Goal: Transaction & Acquisition: Purchase product/service

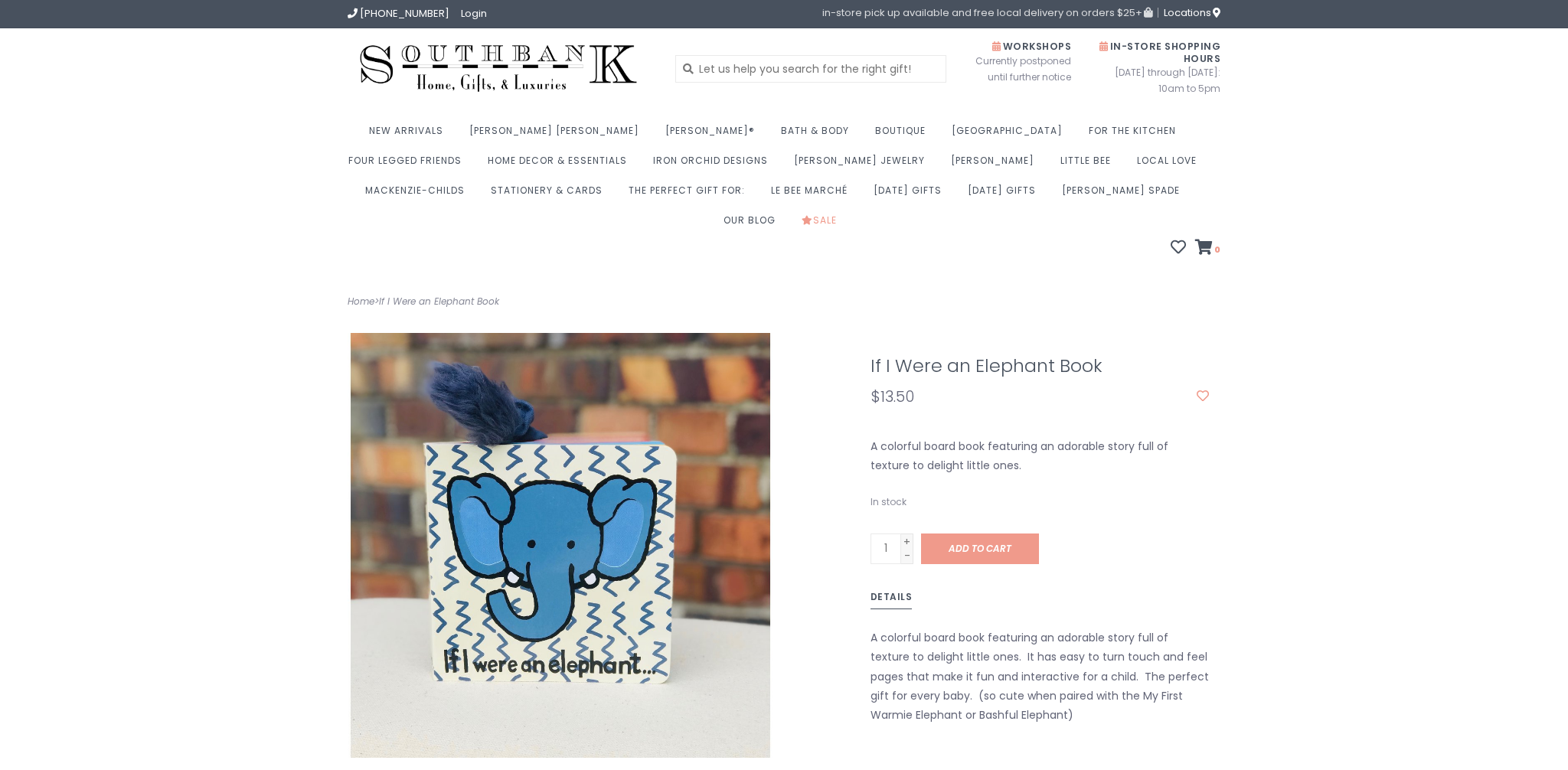
click at [1143, 12] on icon at bounding box center [1147, 12] width 10 height 10
click at [1105, 16] on span "in-store pick up available and free local delivery on orders $25+" at bounding box center [987, 12] width 330 height 10
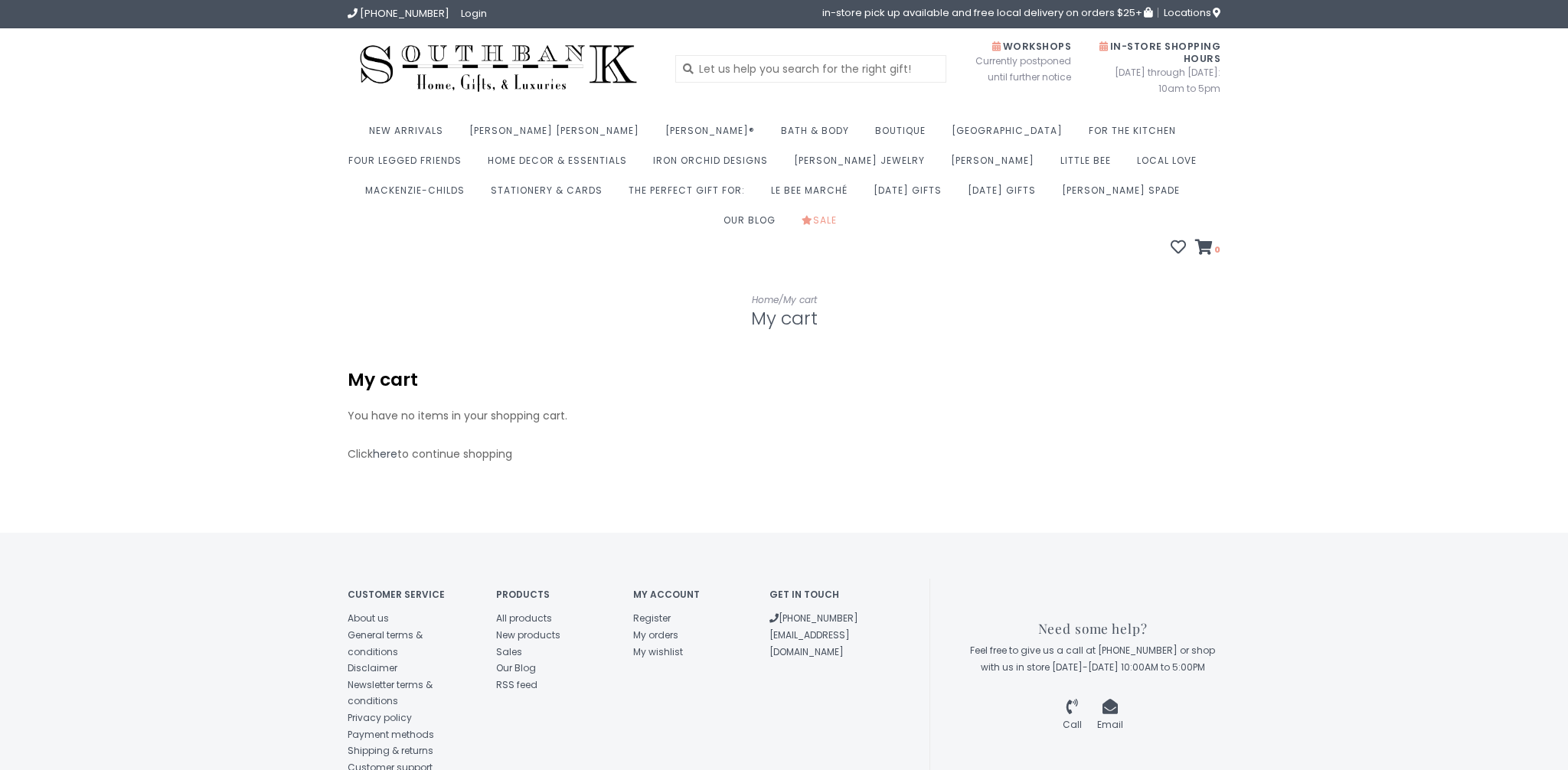
click at [1105, 16] on span "in-store pick up available and free local delivery on orders $25+" at bounding box center [987, 12] width 330 height 10
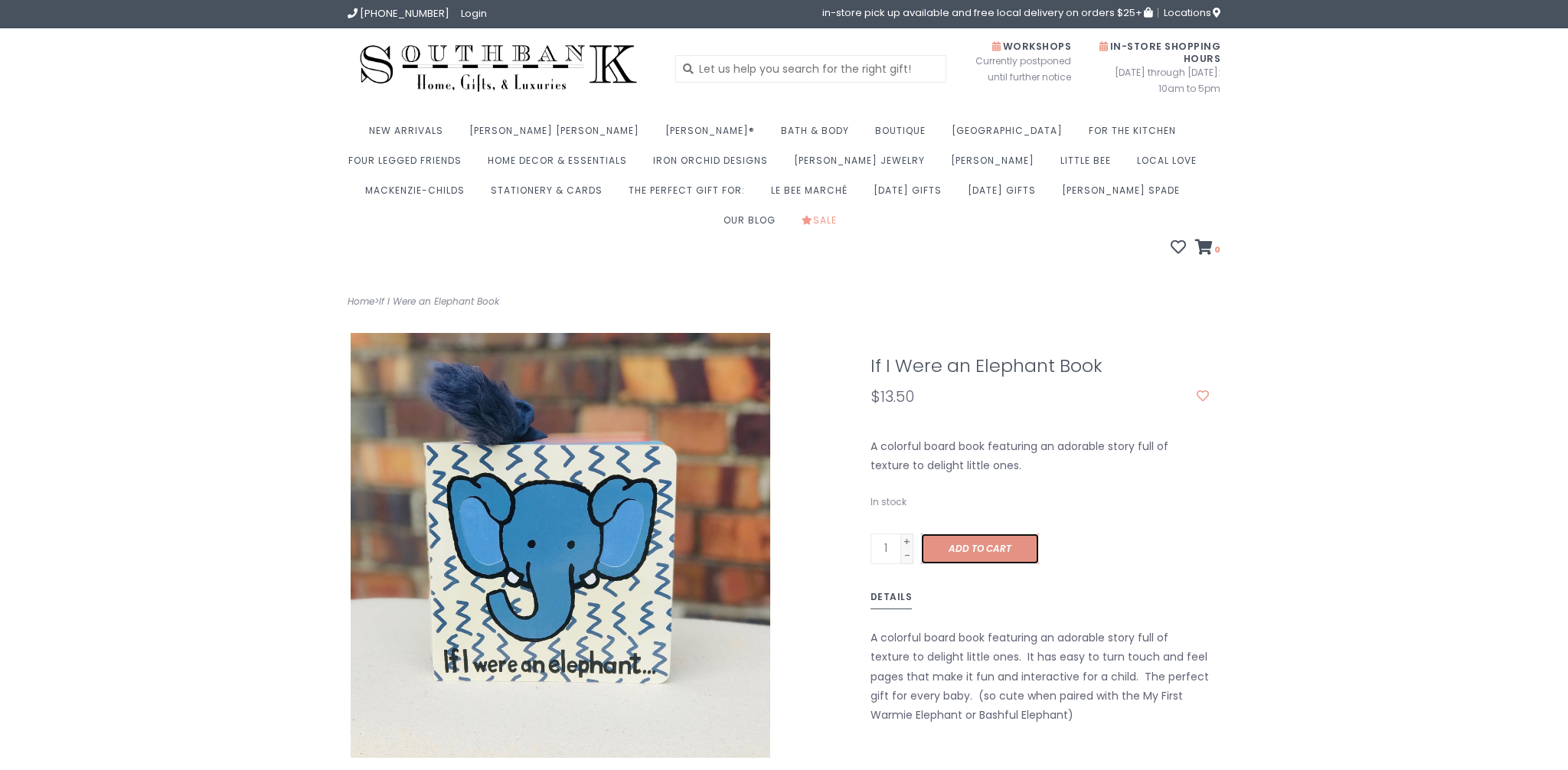
click at [938, 533] on link "Add to cart" at bounding box center [980, 548] width 118 height 30
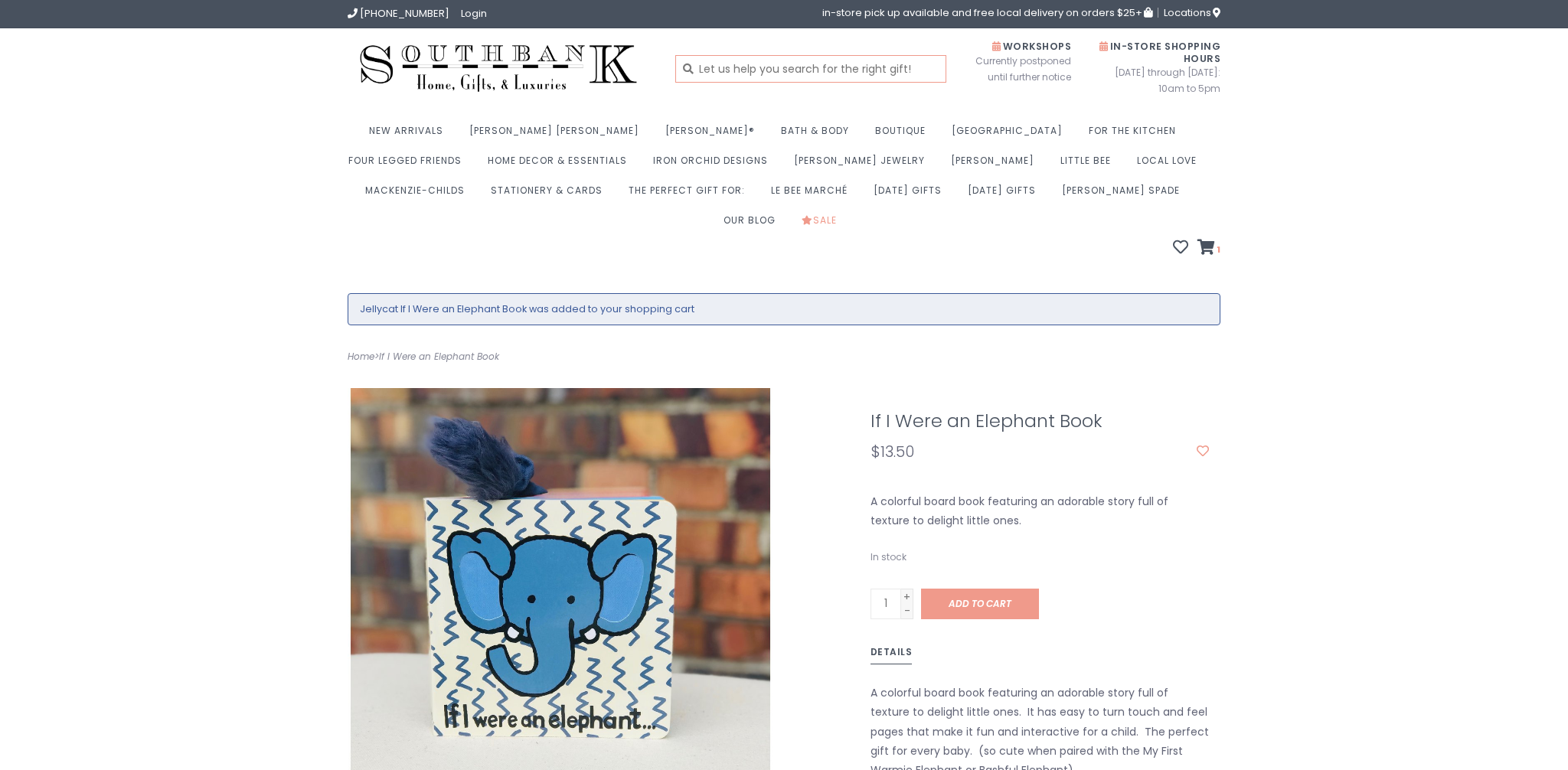
click at [811, 72] on input "text" at bounding box center [811, 68] width 272 height 27
type input "jellycat"
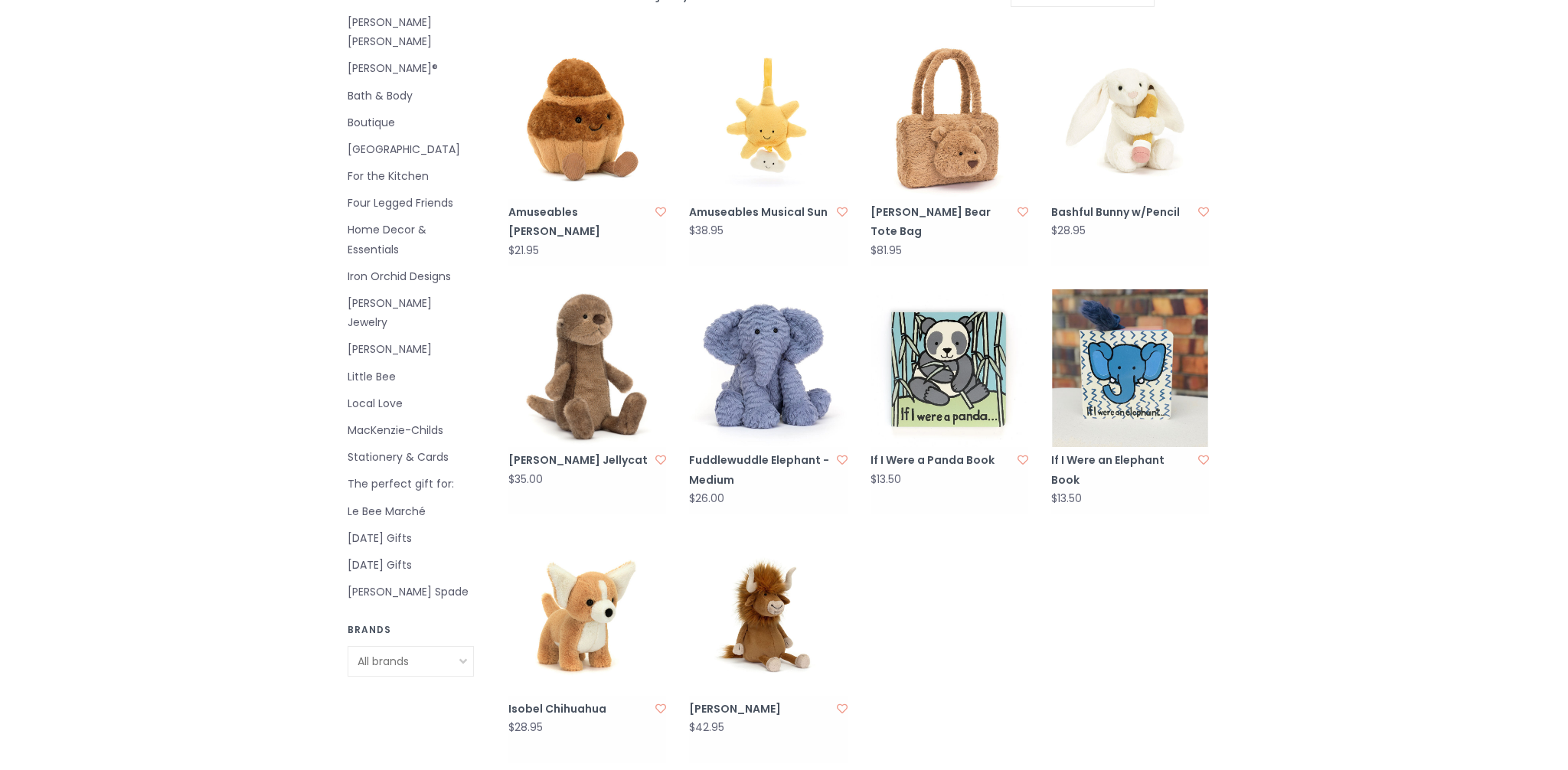
scroll to position [352, 0]
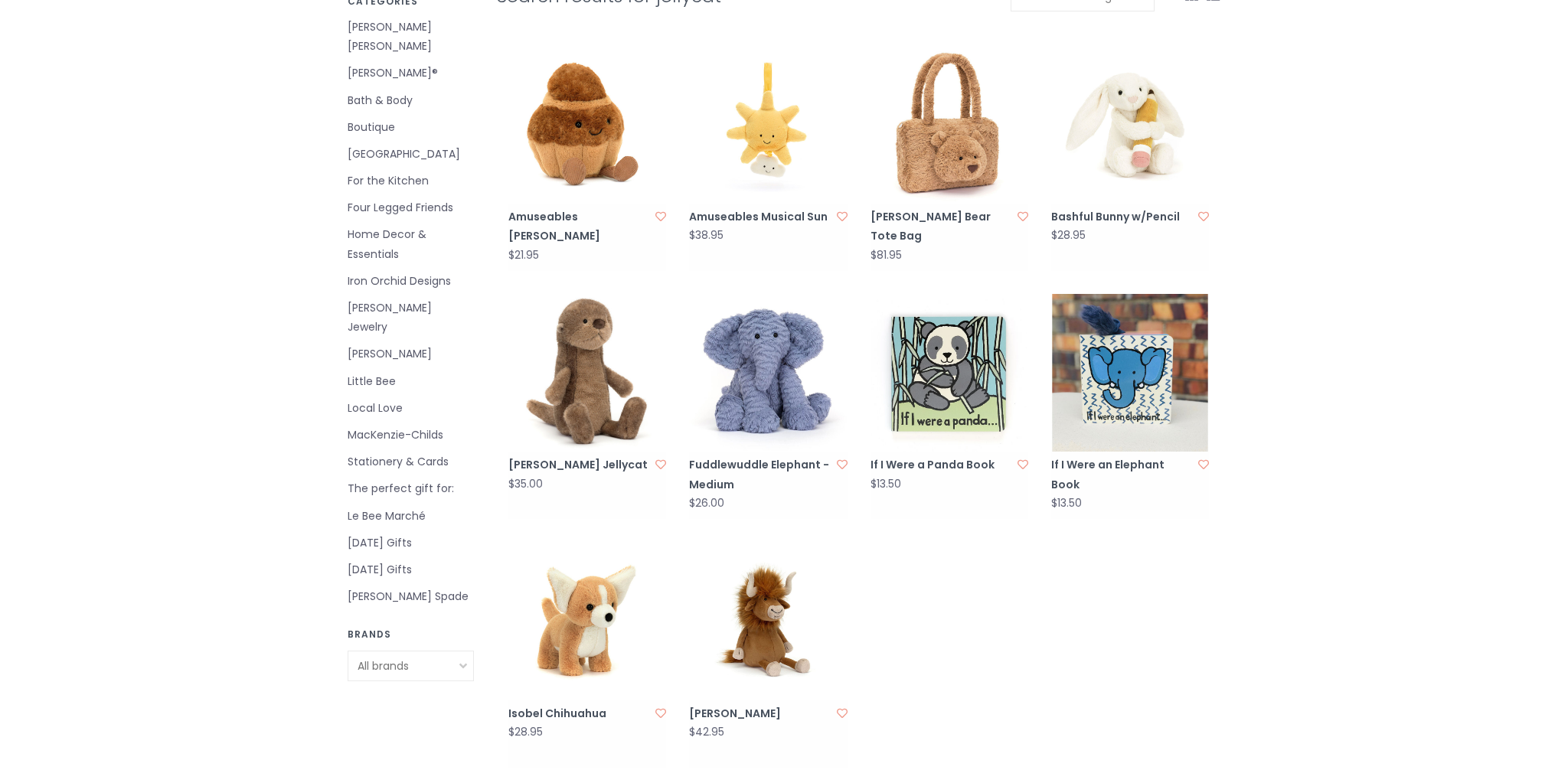
click at [922, 376] on img at bounding box center [948, 372] width 157 height 157
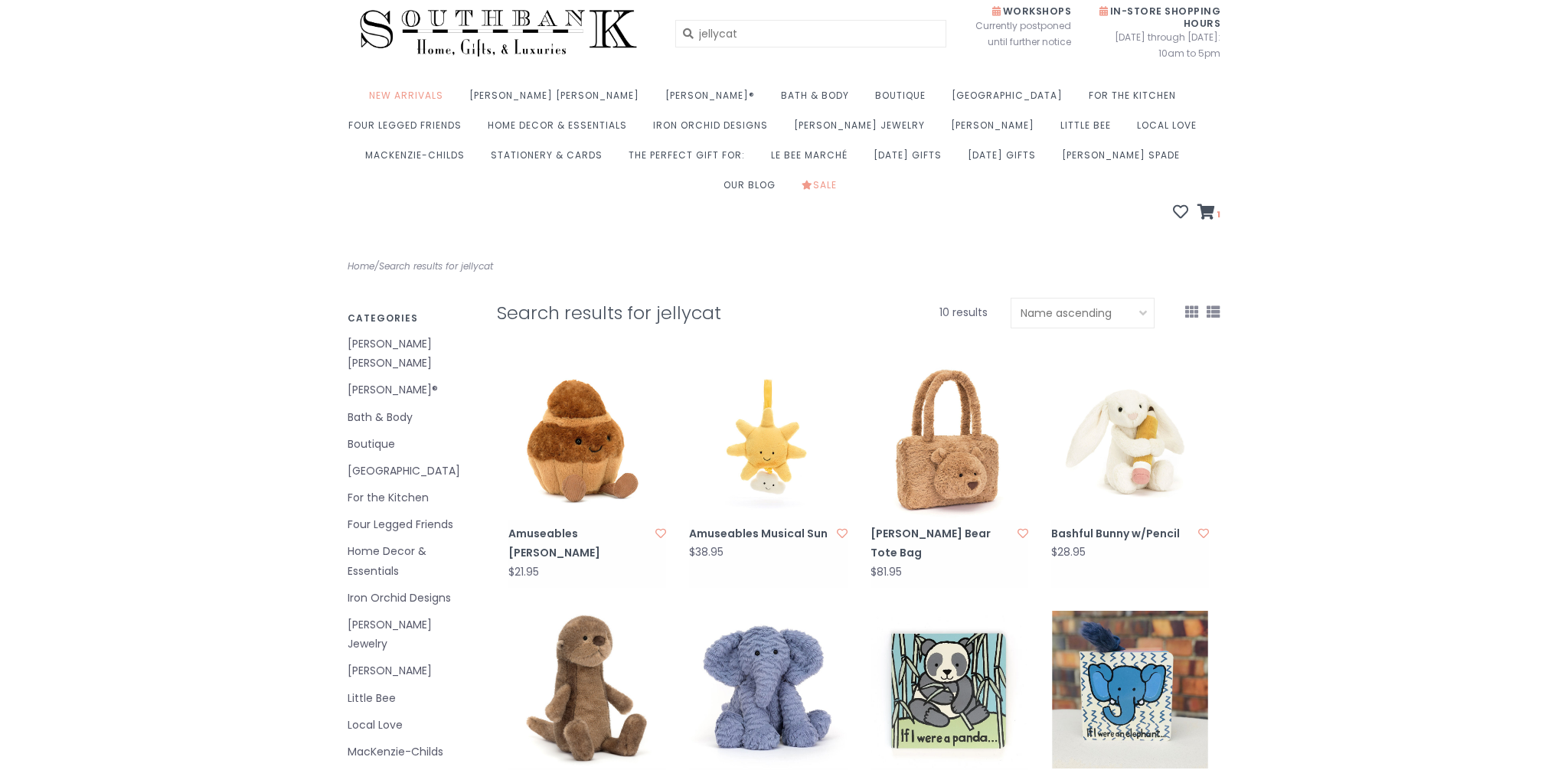
scroll to position [0, 0]
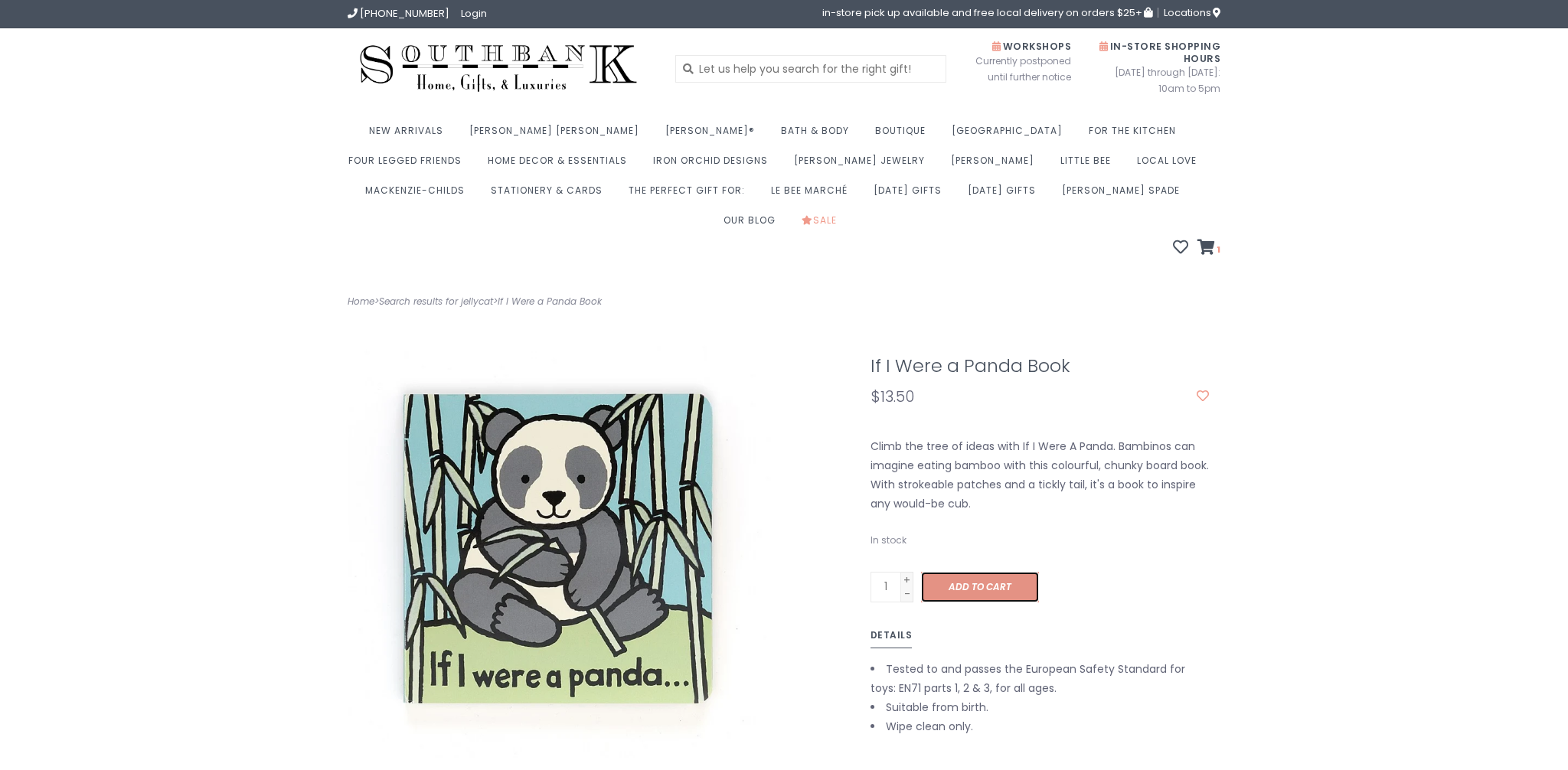
click at [952, 580] on span "Add to cart" at bounding box center [980, 586] width 63 height 13
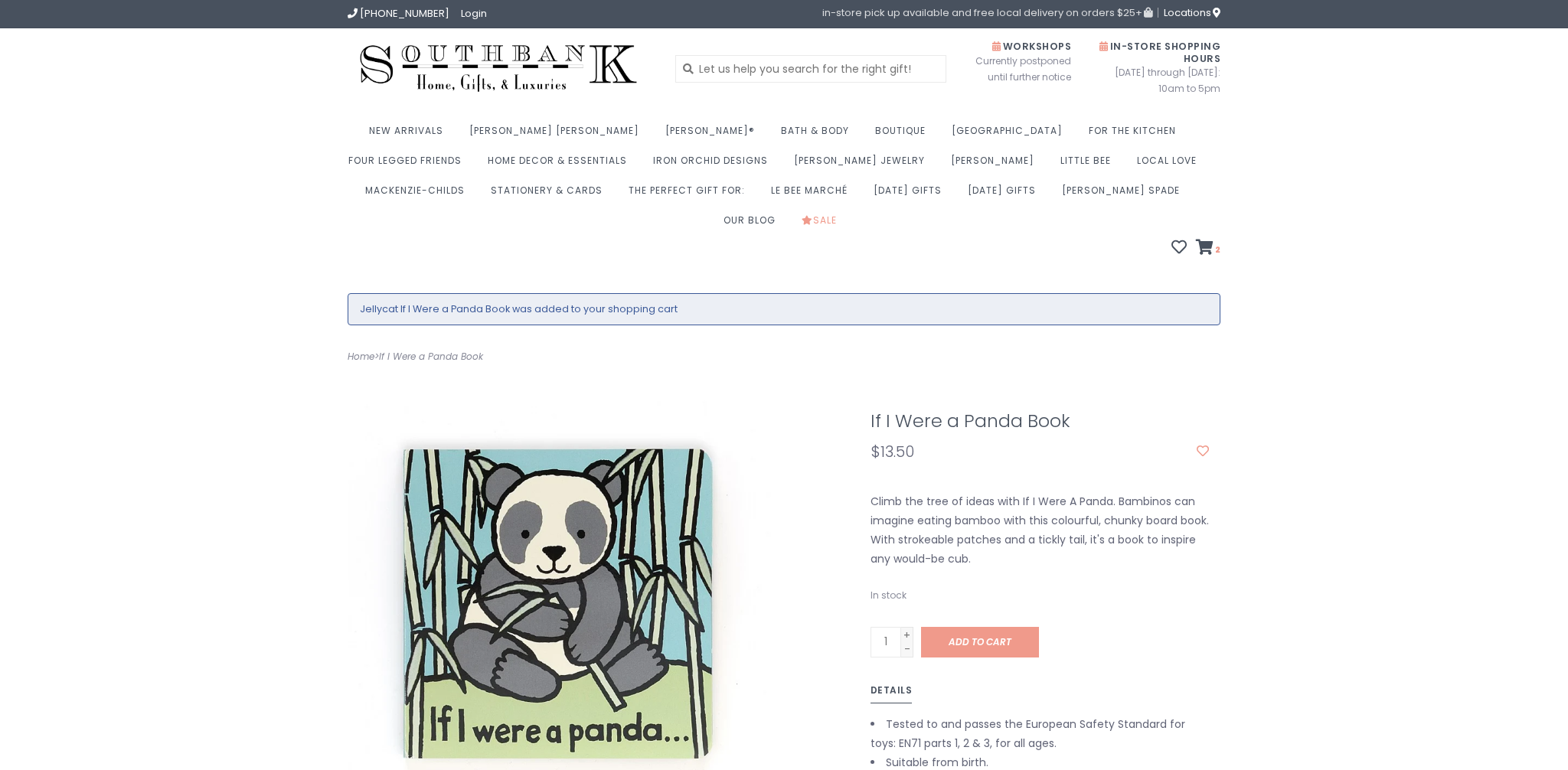
click at [1116, 7] on span "in-store pick up available and free local delivery on orders $25+" at bounding box center [987, 12] width 330 height 10
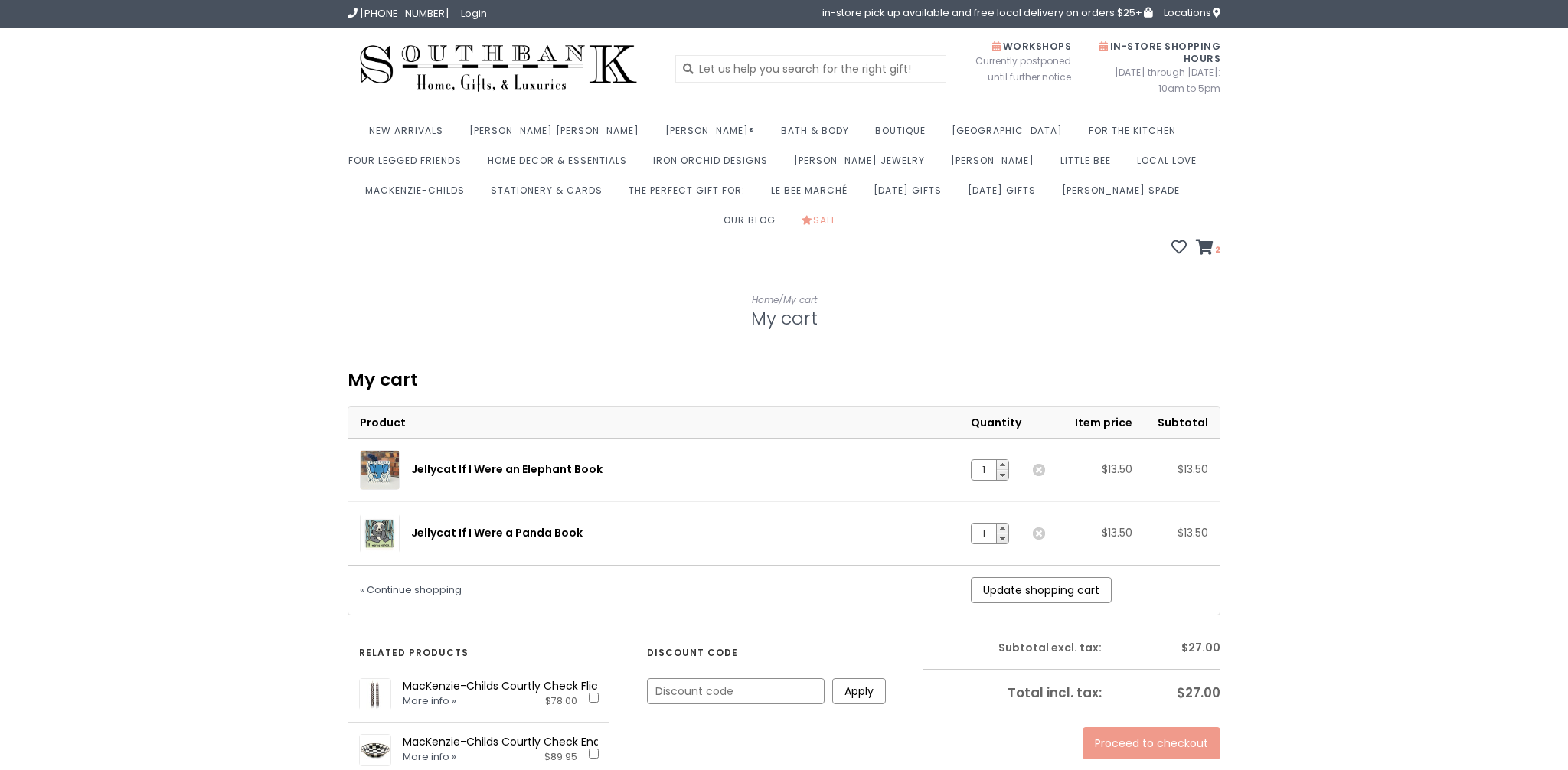
click at [1110, 727] on link "Proceed to checkout" at bounding box center [1151, 743] width 138 height 32
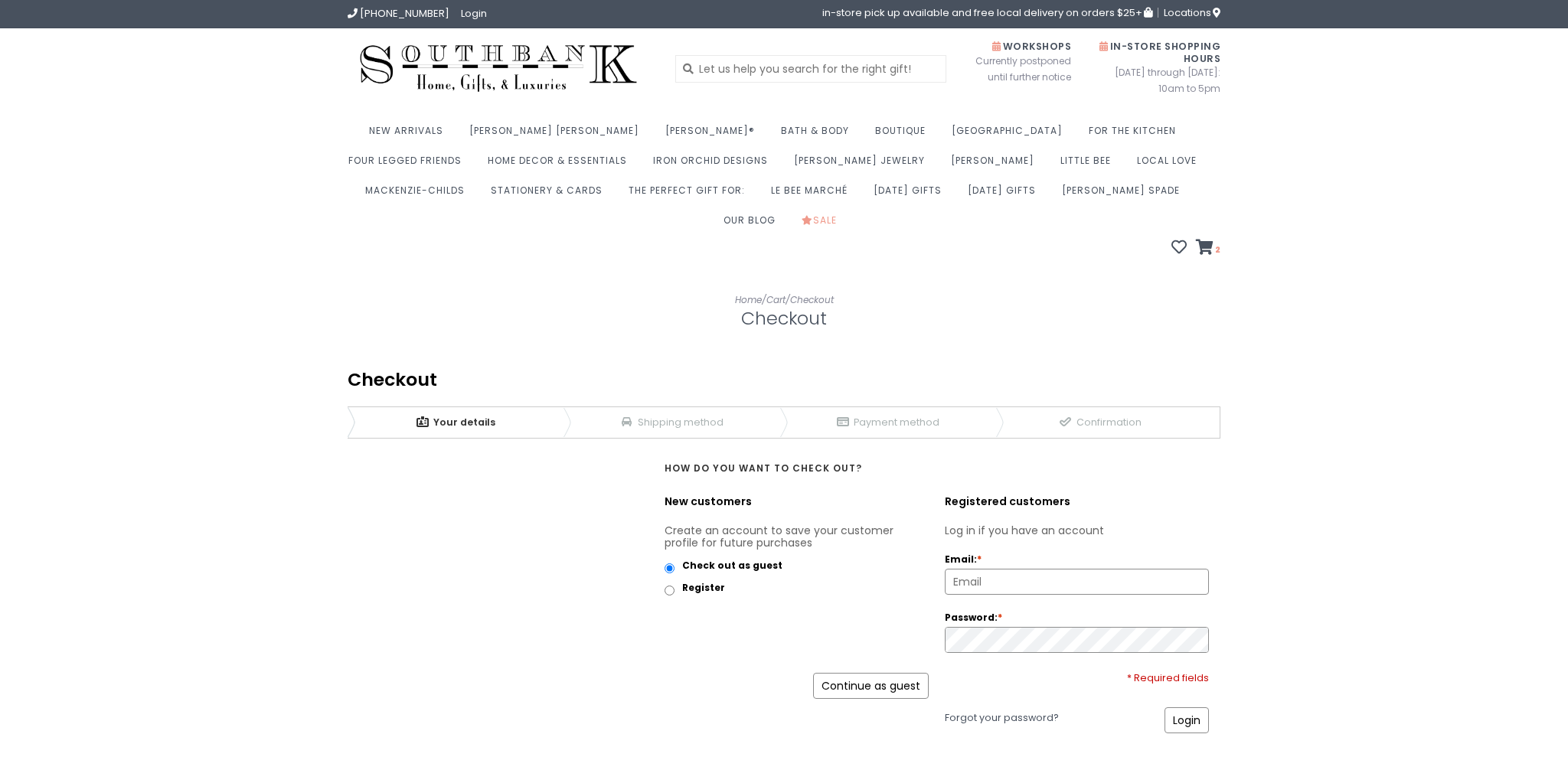
click at [906, 673] on link "Continue as guest" at bounding box center [871, 686] width 115 height 26
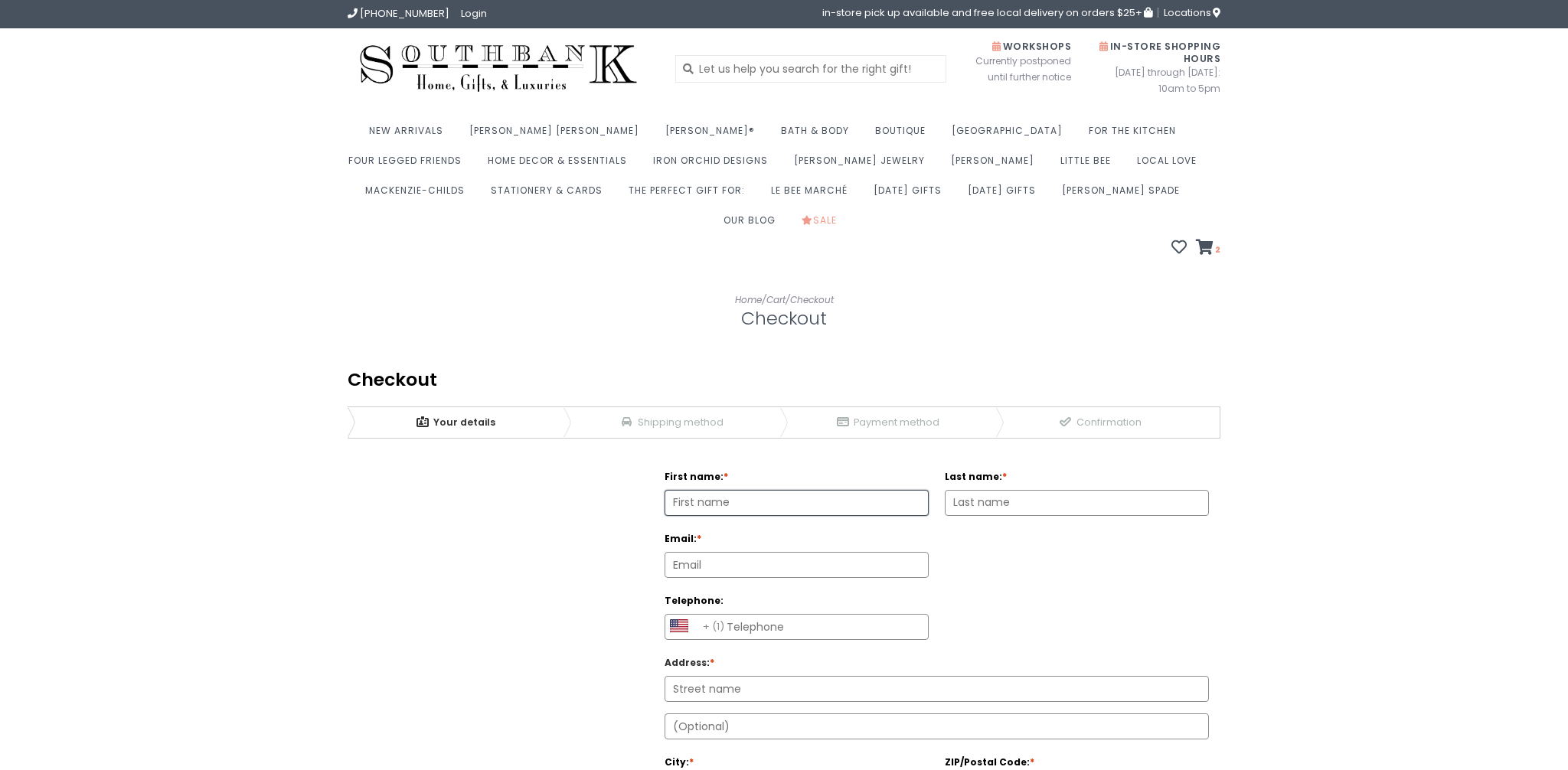
click at [884, 490] on input "First name: *" at bounding box center [796, 502] width 263 height 25
type input "Yanna"
type input "Wu"
type input "wuyanna2009@gmail.com"
select select "AS|1"
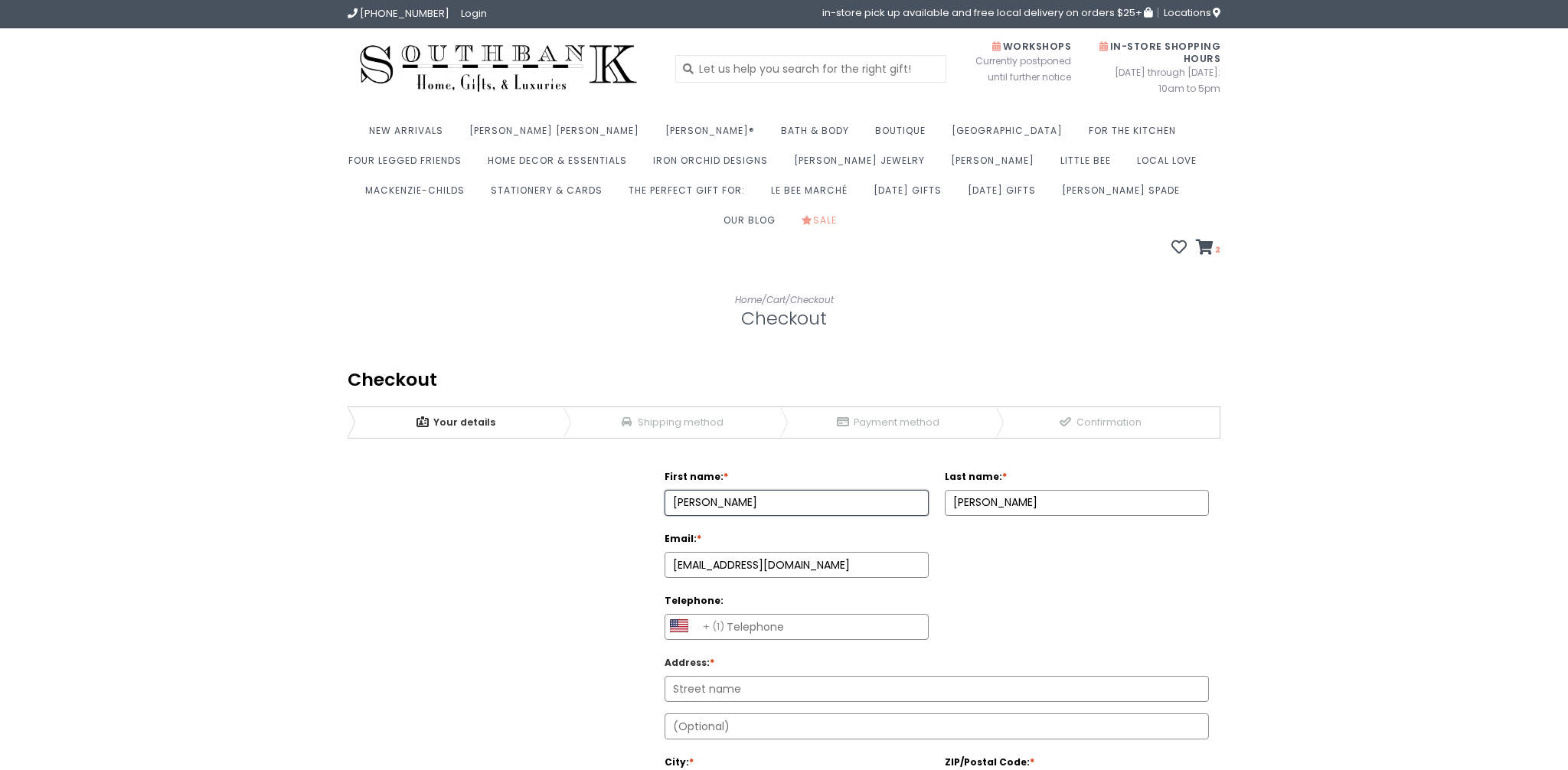
type input "6509194631"
type input "4121 Malvini Dr"
type input "95118"
type input "San Jose"
select select "4166"
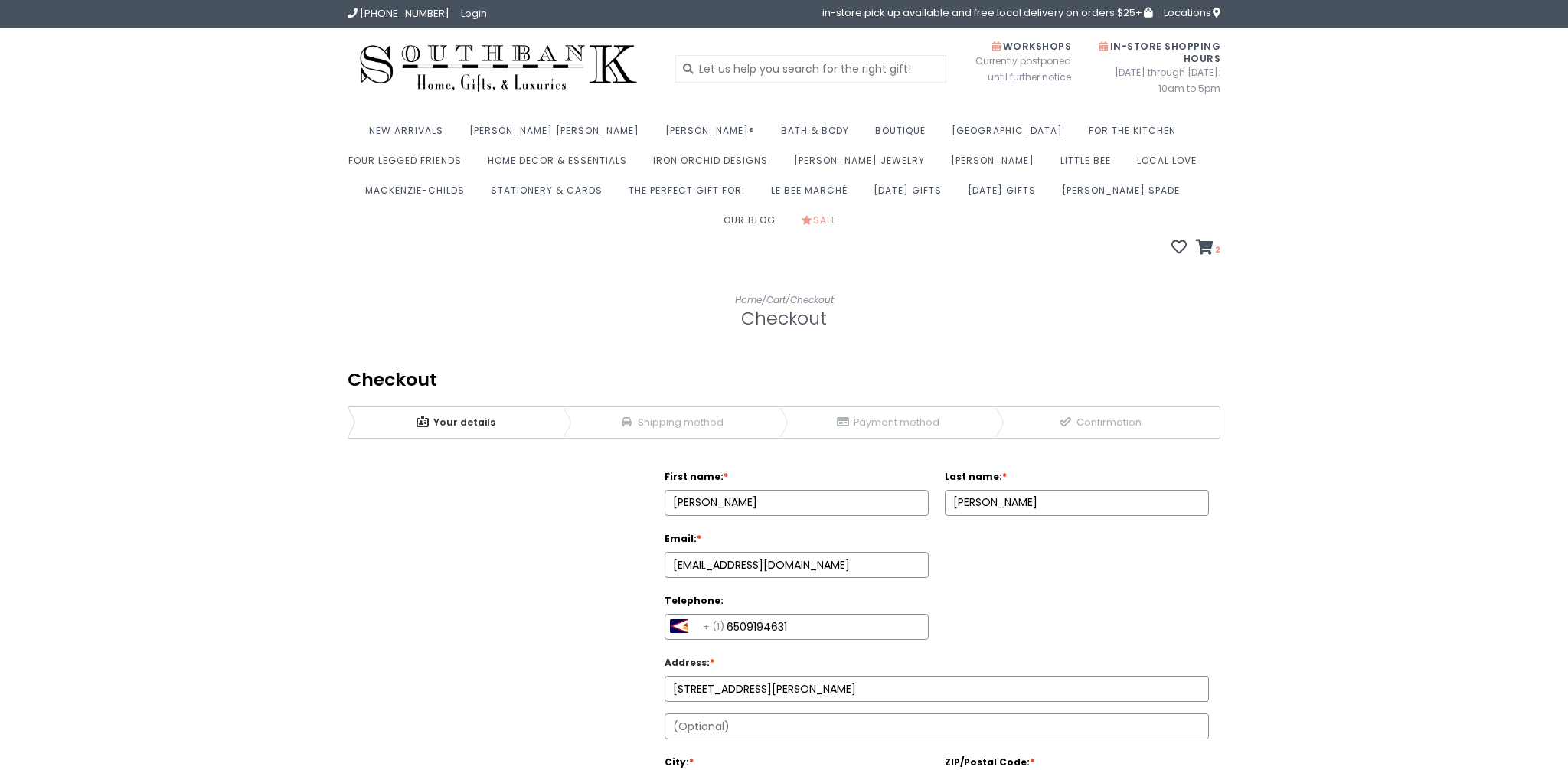
click at [749, 614] on div "+ (1) Afghanistan (+93) Albania (+355) Algeria (+213) American Samoa (+1) Andor…" at bounding box center [796, 627] width 264 height 26
click at [749, 614] on input "6509194631" at bounding box center [796, 627] width 263 height 25
click at [723, 618] on select "Afghanistan (+93) Albania (+355) Algeria (+213) American Samoa (+1) Andorra (+3…" at bounding box center [699, 627] width 61 height 19
select select "US|1"
click at [668, 618] on select "Afghanistan (+93) Albania (+355) Algeria (+213) American Samoa (+1) Andorra (+3…" at bounding box center [699, 627] width 61 height 19
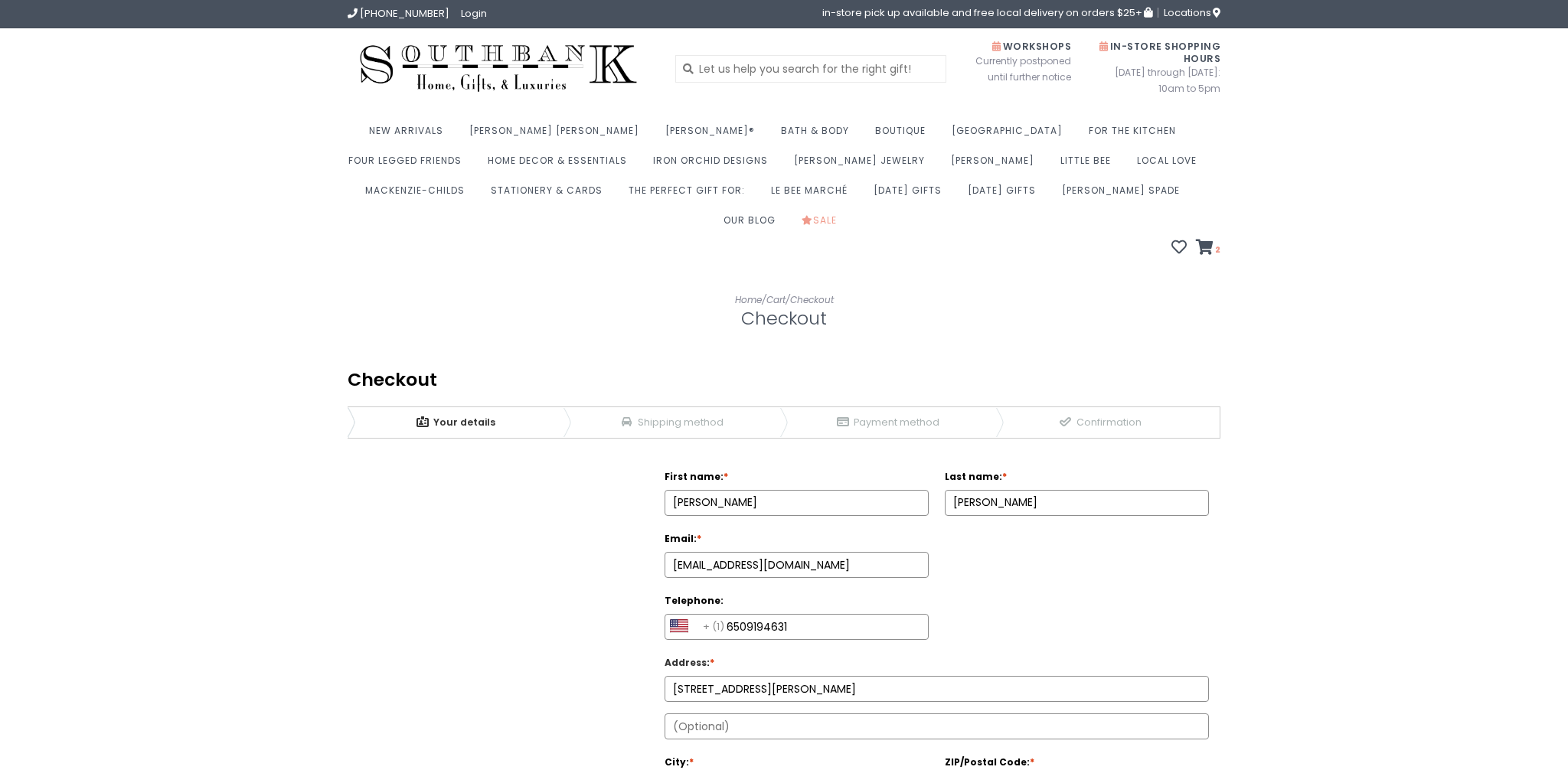
click at [575, 634] on div "Billing information First name: * Yanna Last name: * Wu Email: * *" at bounding box center [784, 731] width 873 height 556
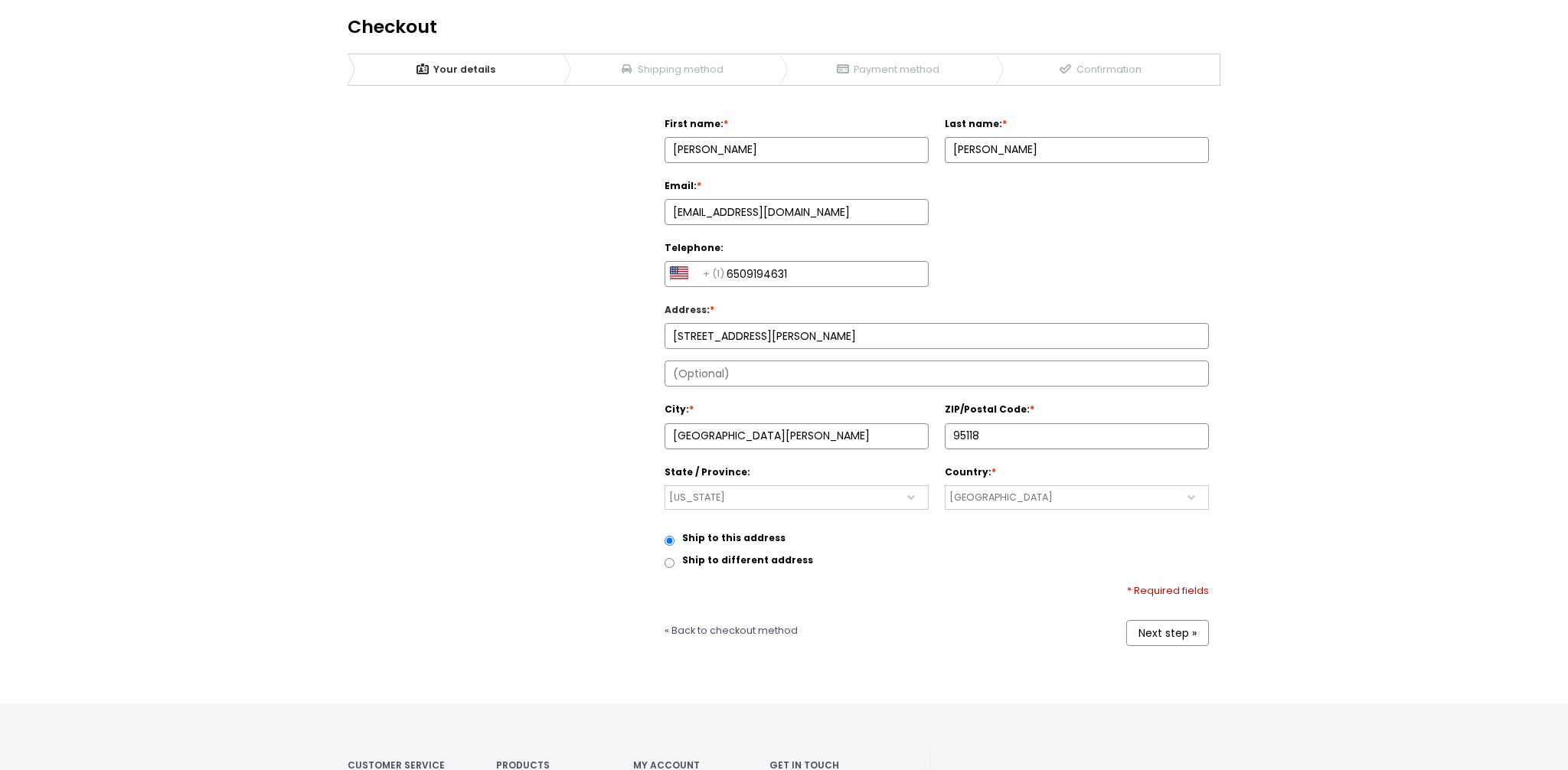
scroll to position [356, 0]
click at [1150, 617] on link "Next step »" at bounding box center [1168, 630] width 82 height 26
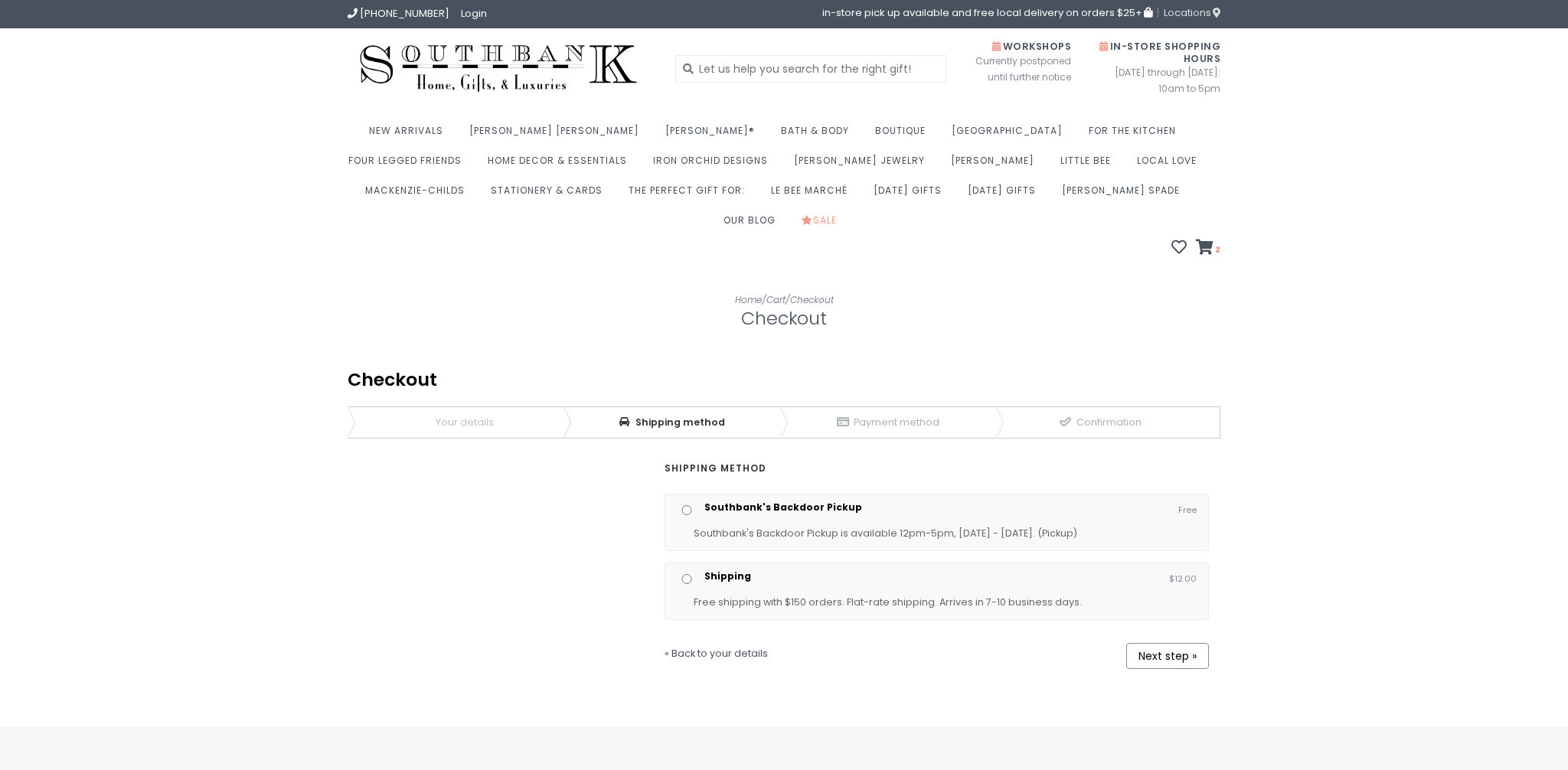
click at [1201, 15] on span "Locations" at bounding box center [1191, 13] width 57 height 15
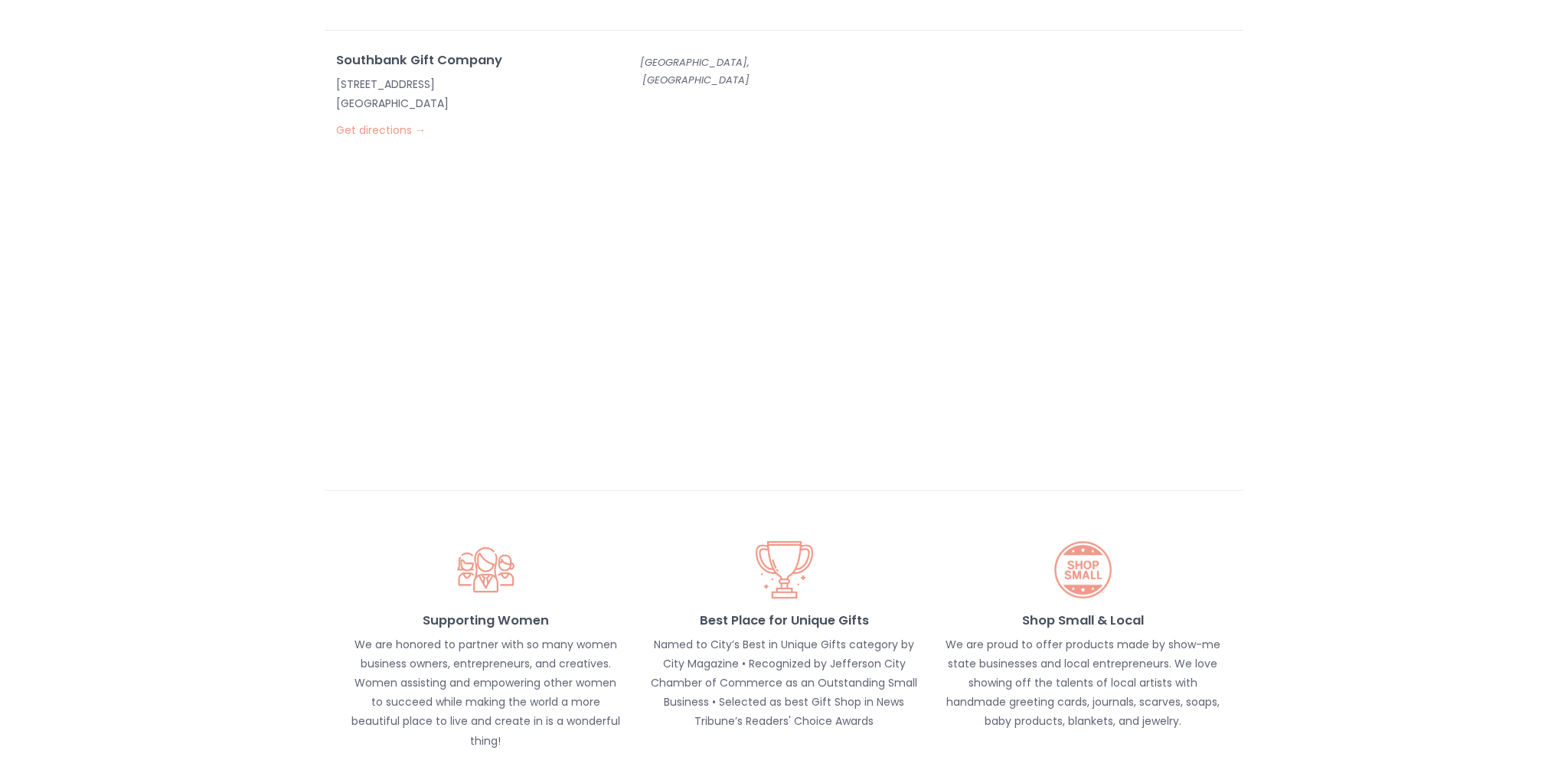
scroll to position [658, 0]
